Goal: Transaction & Acquisition: Purchase product/service

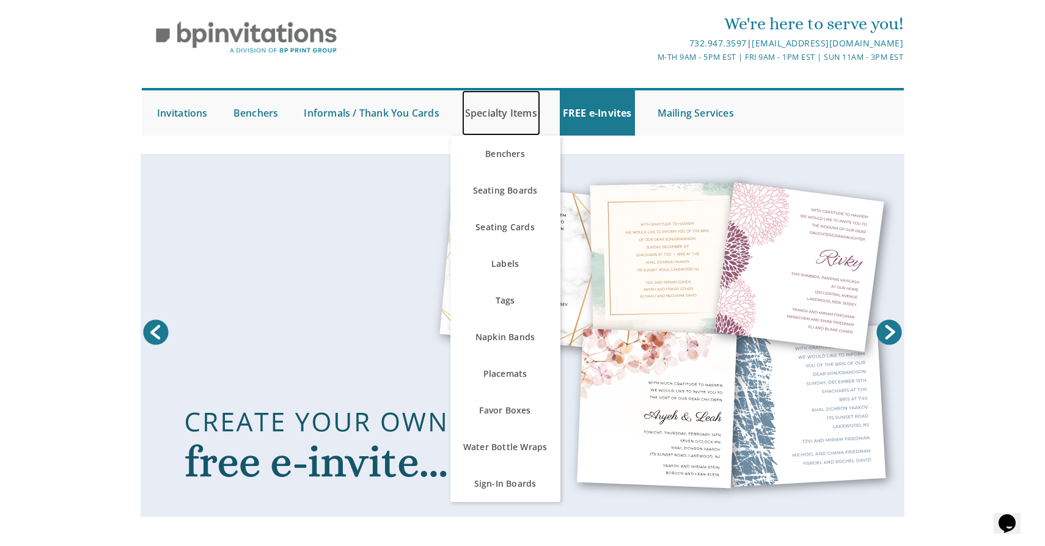
click at [518, 117] on link "Specialty Items" at bounding box center [501, 112] width 78 height 45
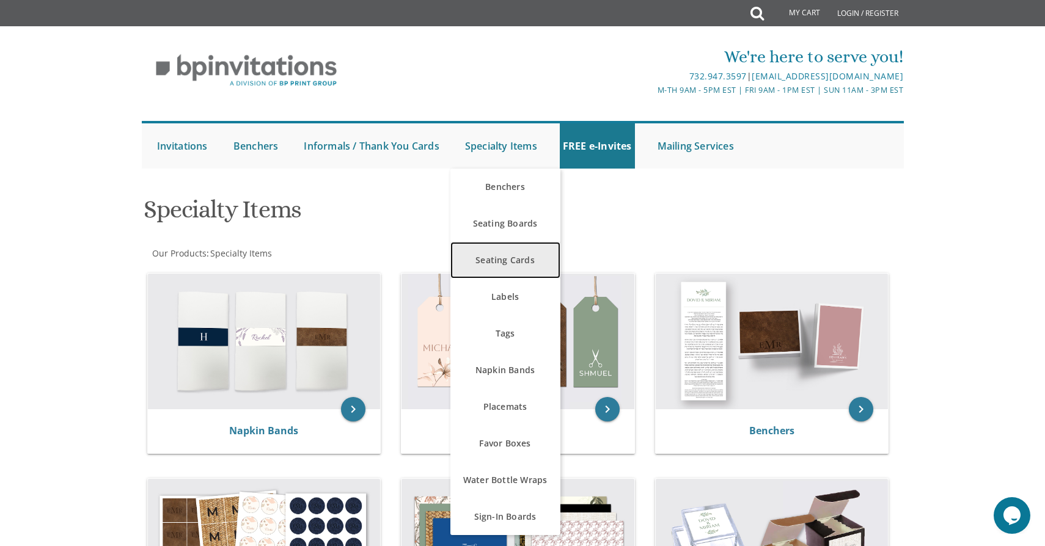
click at [524, 268] on link "Seating Cards" at bounding box center [505, 260] width 110 height 37
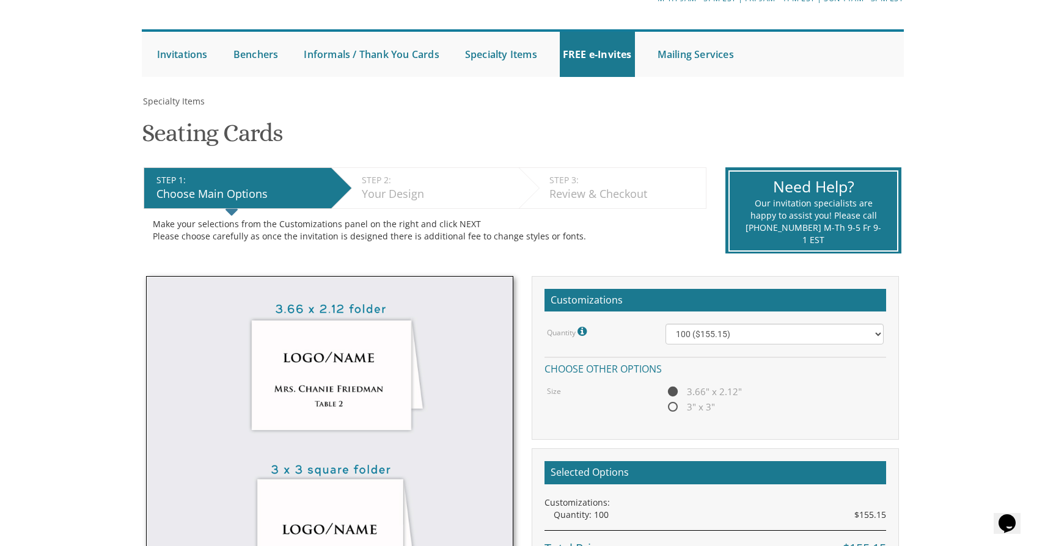
scroll to position [90, 0]
